Goal: Transaction & Acquisition: Purchase product/service

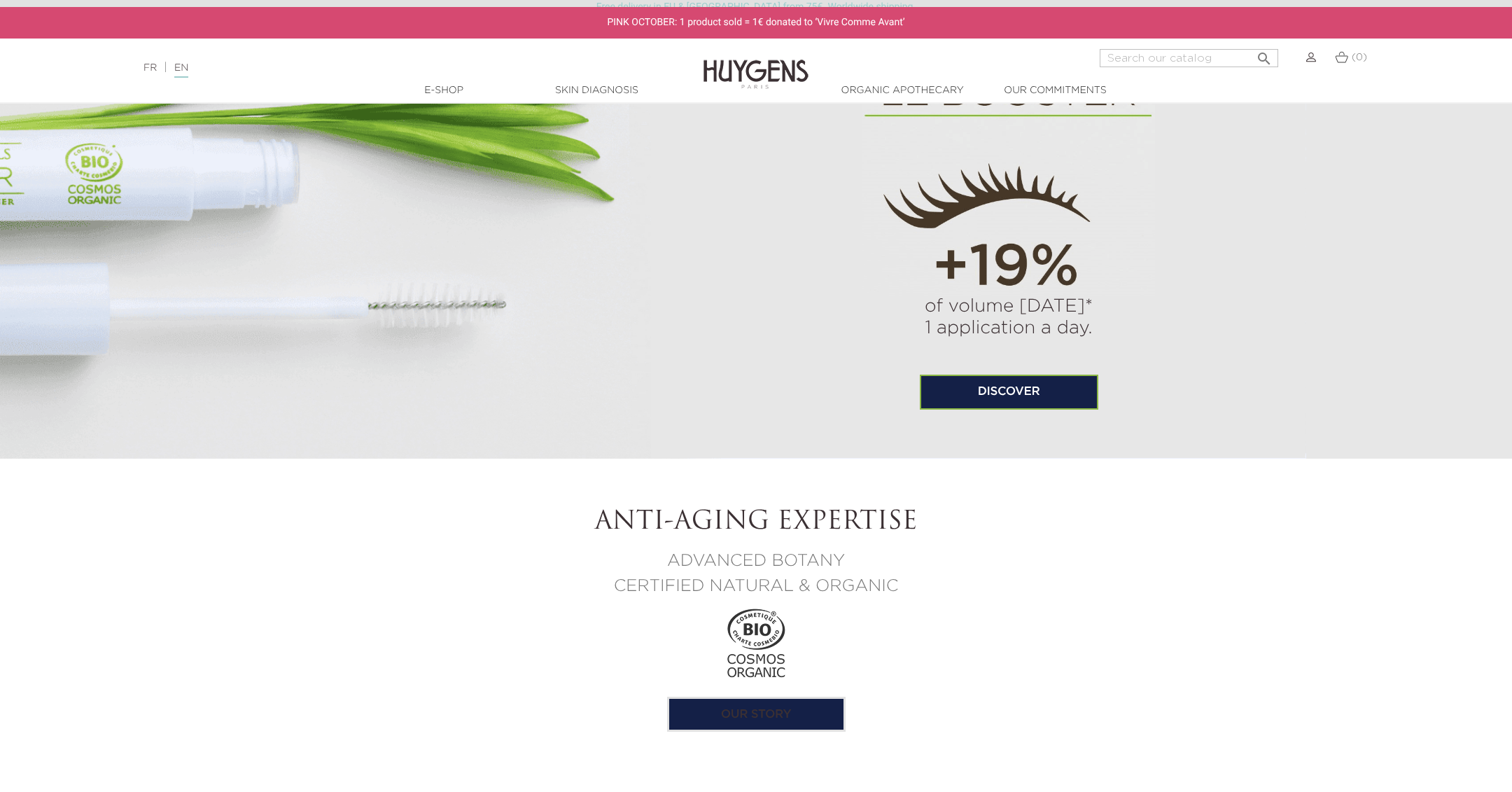
scroll to position [736, 0]
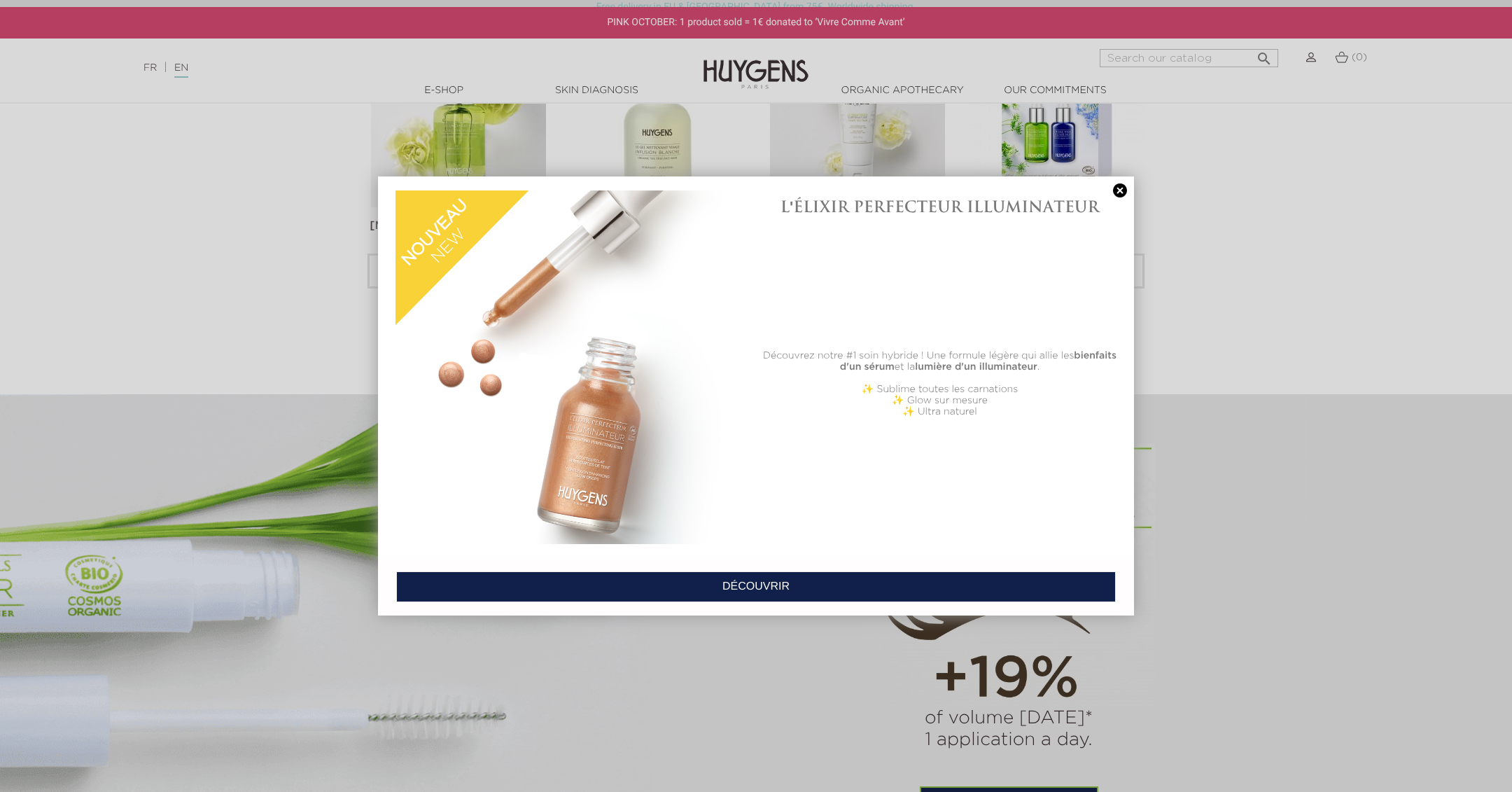
click at [1228, 277] on div at bounding box center [756, 396] width 1512 height 792
click at [1114, 190] on link at bounding box center [1119, 190] width 19 height 15
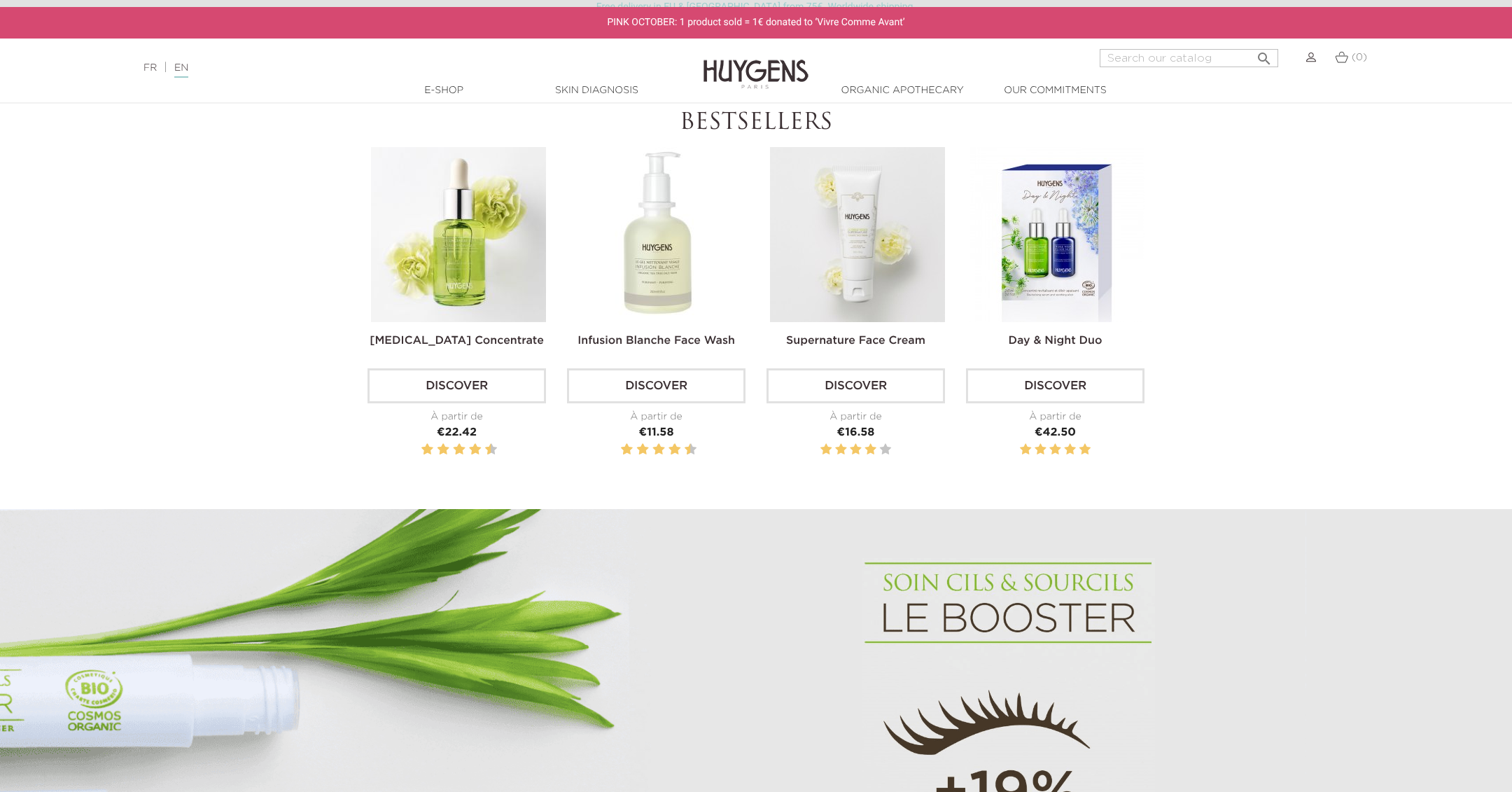
scroll to position [563, 0]
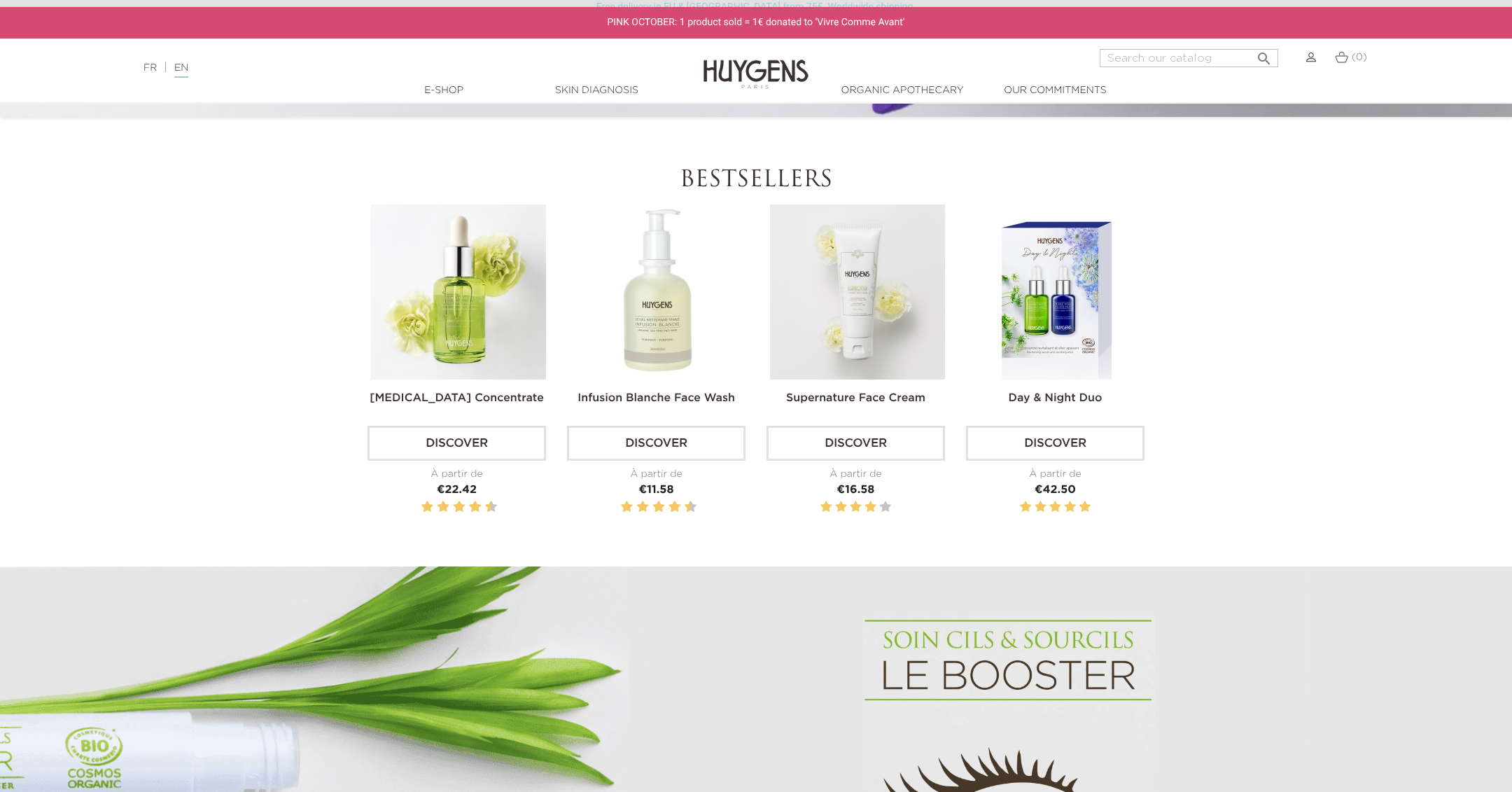
click at [1051, 264] on img at bounding box center [1056, 292] width 175 height 175
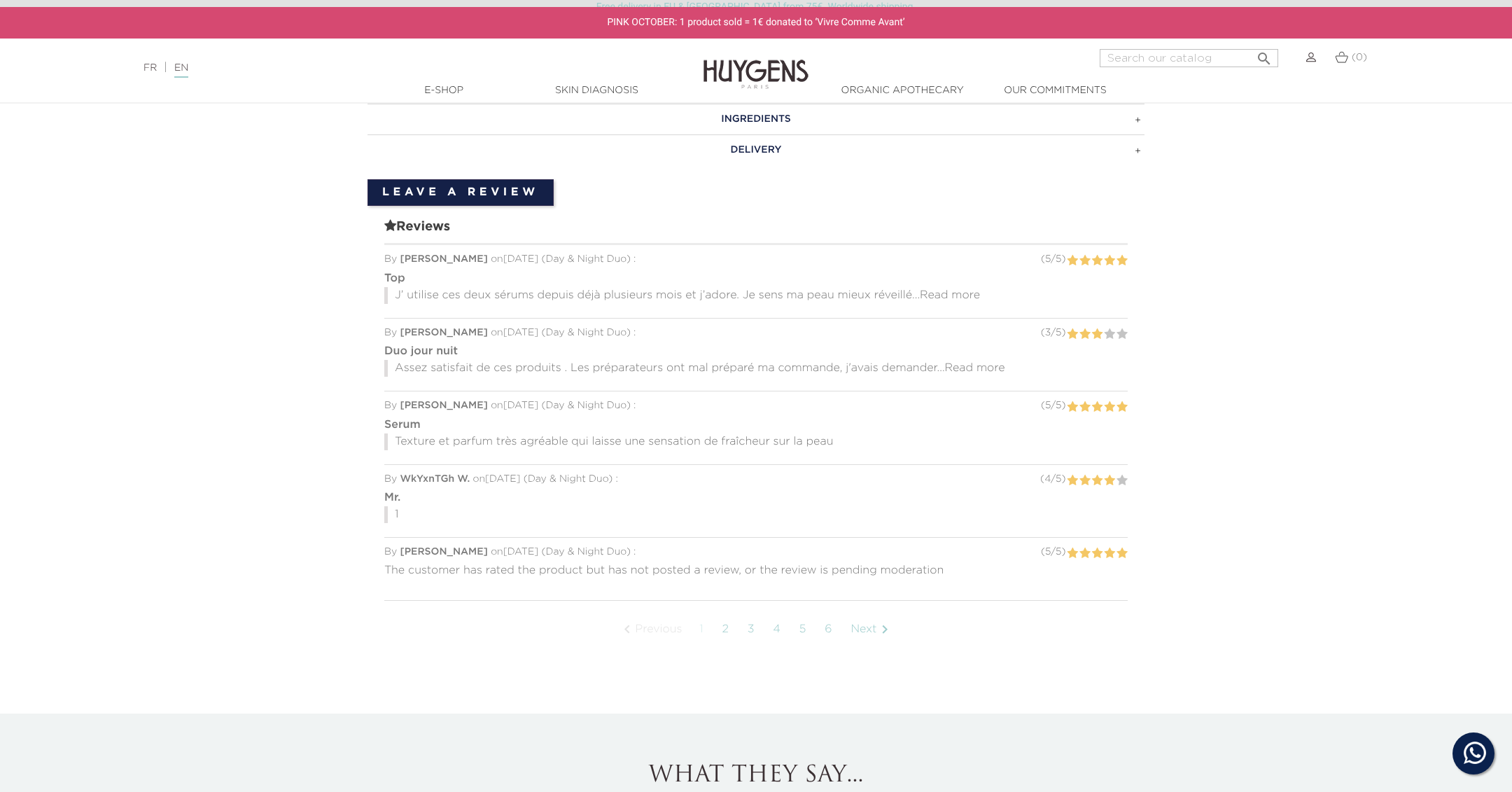
scroll to position [1178, 0]
